Goal: Information Seeking & Learning: Learn about a topic

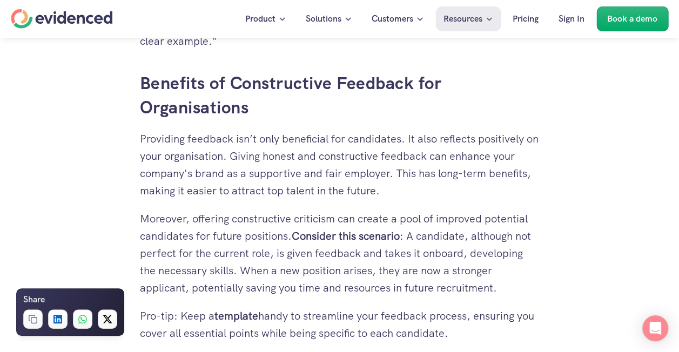
scroll to position [1500, 0]
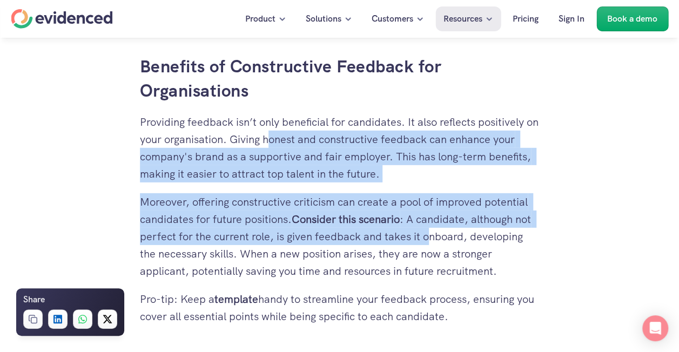
drag, startPoint x: 324, startPoint y: 142, endPoint x: 431, endPoint y: 232, distance: 140.4
drag, startPoint x: 431, startPoint y: 232, endPoint x: 410, endPoint y: 245, distance: 24.7
click at [410, 245] on p "Moreover, offering constructive criticism can create a pool of improved potenti…" at bounding box center [340, 236] width 400 height 86
click at [394, 236] on p "Moreover, offering constructive criticism can create a pool of improved potenti…" at bounding box center [340, 236] width 400 height 86
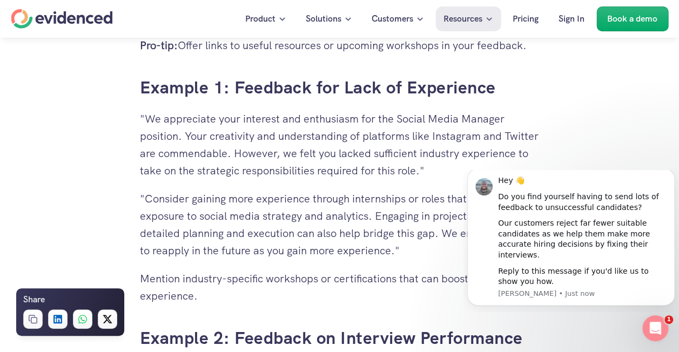
scroll to position [2419, 0]
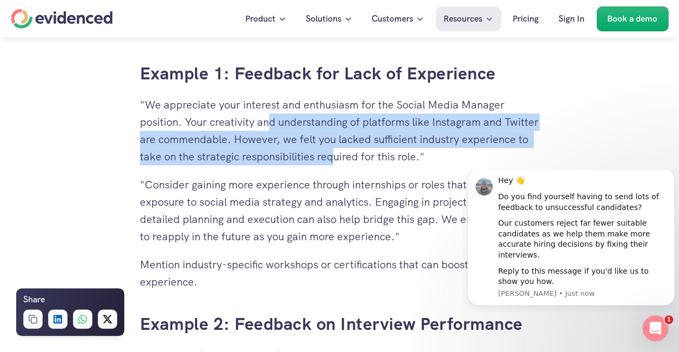
drag, startPoint x: 267, startPoint y: 118, endPoint x: 404, endPoint y: 149, distance: 139.7
click at [404, 149] on p ""We appreciate your interest and enthusiasm for the Social Media Manager positi…" at bounding box center [340, 130] width 400 height 69
drag, startPoint x: 404, startPoint y: 149, endPoint x: 367, endPoint y: 165, distance: 39.7
click at [367, 165] on p ""We appreciate your interest and enthusiasm for the Social Media Manager positi…" at bounding box center [340, 130] width 400 height 69
click at [250, 152] on p ""We appreciate your interest and enthusiasm for the Social Media Manager positi…" at bounding box center [340, 130] width 400 height 69
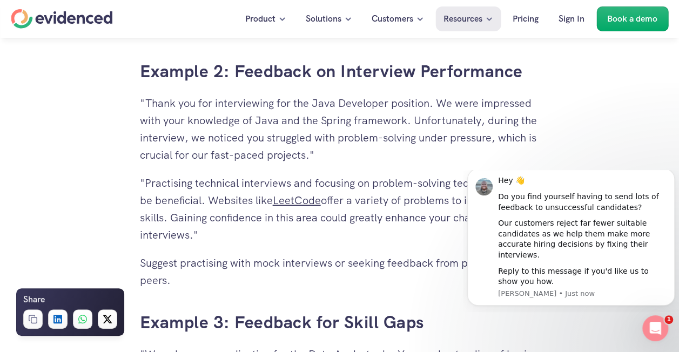
scroll to position [2689, 0]
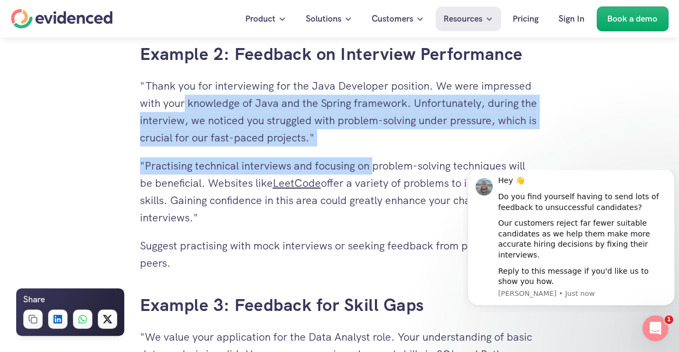
drag, startPoint x: 190, startPoint y: 102, endPoint x: 376, endPoint y: 155, distance: 193.9
click at [376, 155] on div "Why Giving Feedback is Crucial The Importance of Feedback for Unsuccessful Cand…" at bounding box center [340, 162] width 400 height 3348
click at [359, 163] on p ""Practising technical interviews and focusing on problem-solving techniques wil…" at bounding box center [340, 191] width 400 height 69
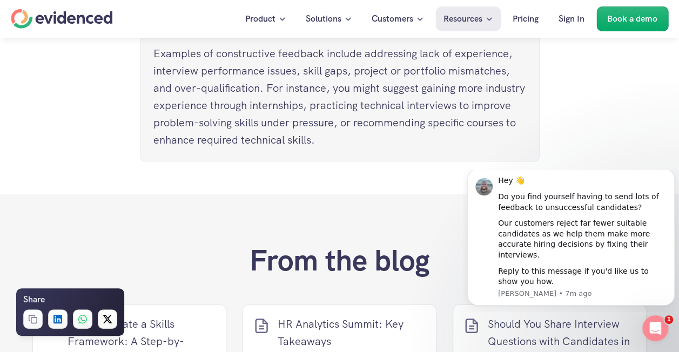
scroll to position [5228, 0]
